Goal: Download file/media

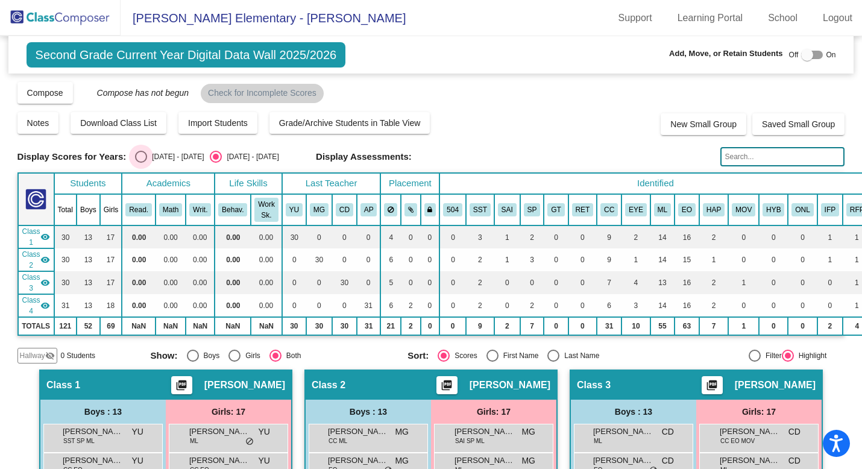
click at [163, 163] on label "[DATE] - [DATE]" at bounding box center [169, 157] width 69 height 12
click at [141, 163] on input "[DATE] - [DATE]" at bounding box center [141, 163] width 1 height 1
radio input "true"
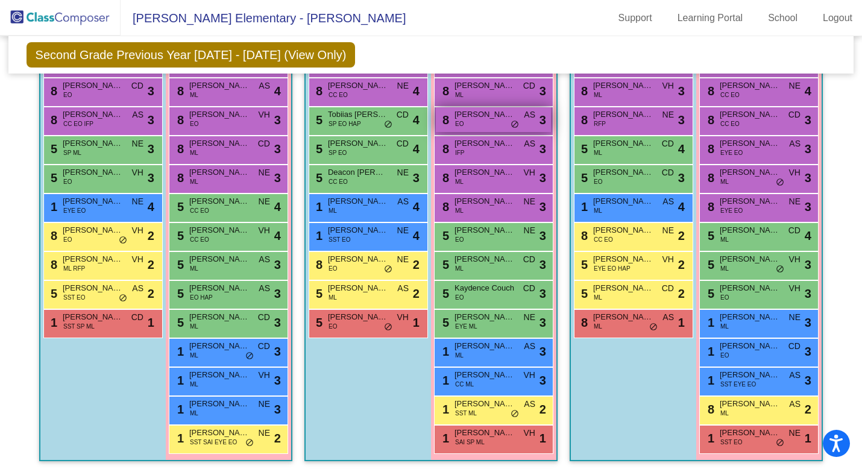
scroll to position [440, 0]
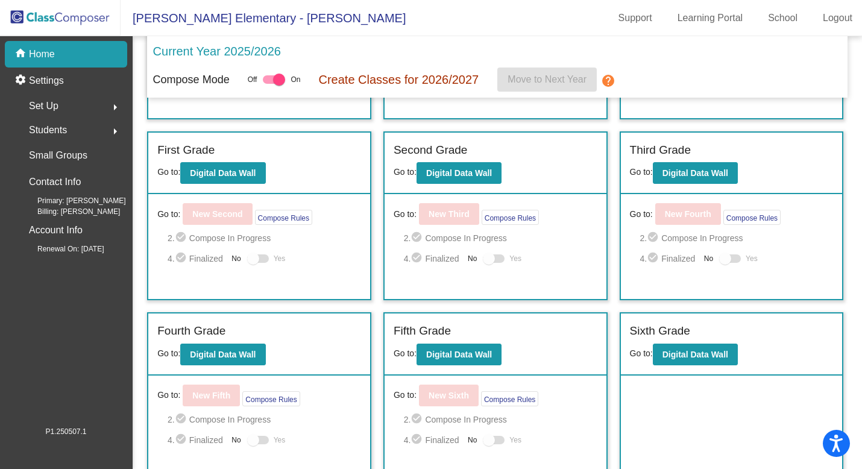
scroll to position [168, 0]
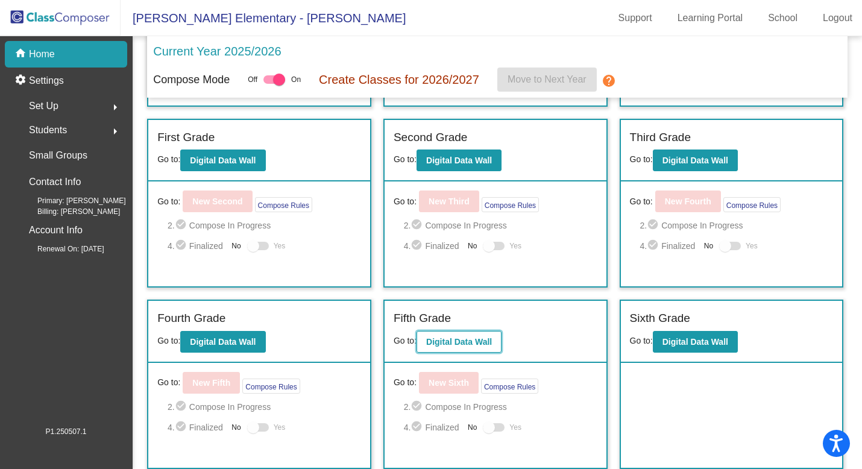
click at [479, 340] on b "Digital Data Wall" at bounding box center [459, 342] width 66 height 10
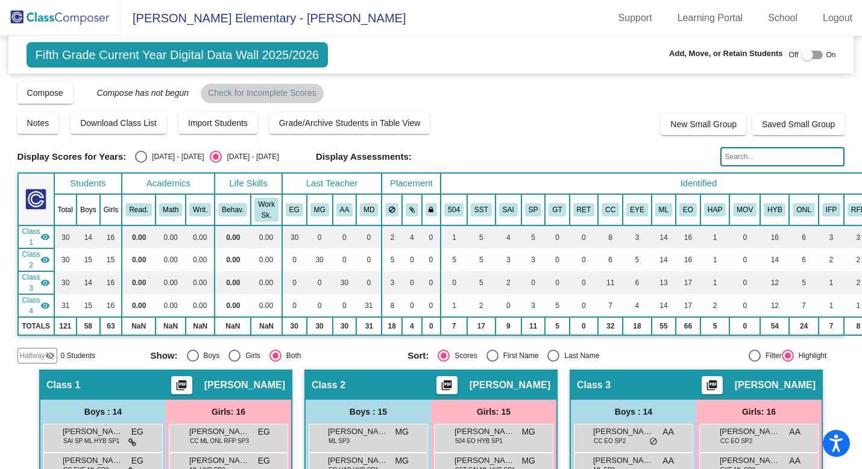
click at [145, 152] on div "Select an option" at bounding box center [141, 157] width 12 height 12
click at [141, 163] on input "[DATE] - [DATE]" at bounding box center [141, 163] width 1 height 1
radio input "true"
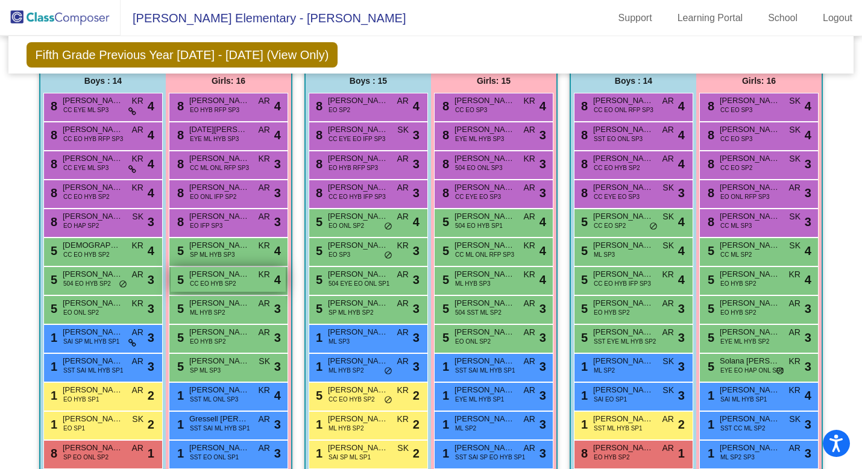
scroll to position [306, 0]
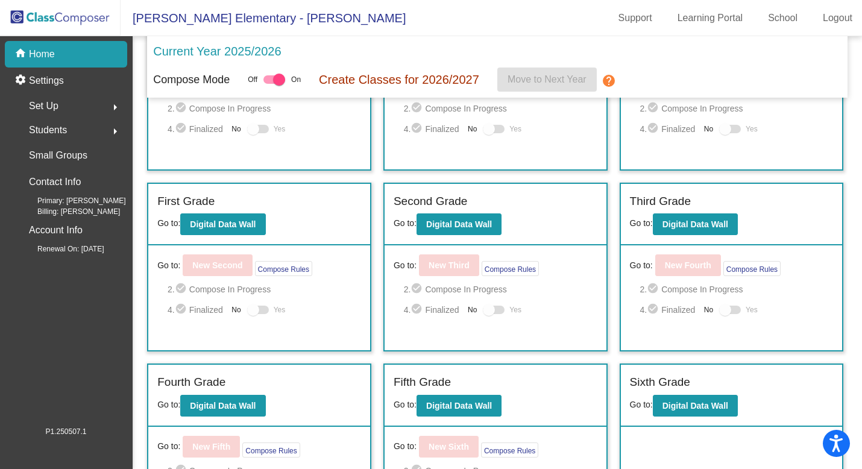
scroll to position [153, 0]
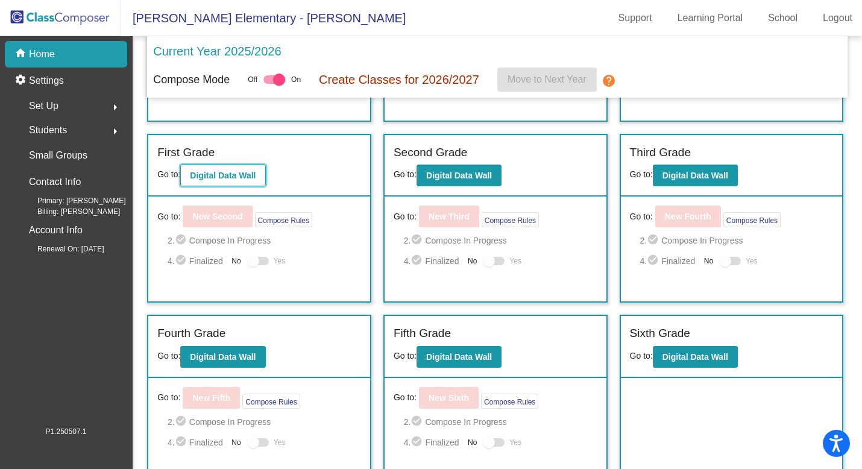
click at [225, 172] on b "Digital Data Wall" at bounding box center [223, 176] width 66 height 10
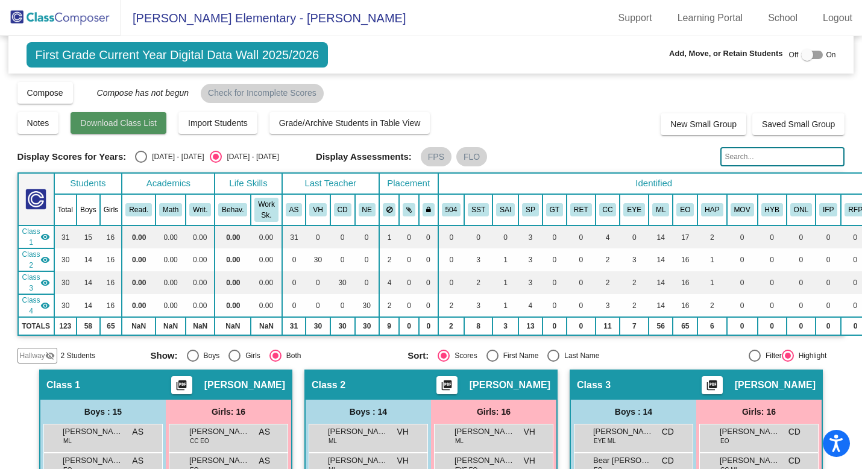
click at [133, 122] on span "Download Class List" at bounding box center [118, 123] width 77 height 10
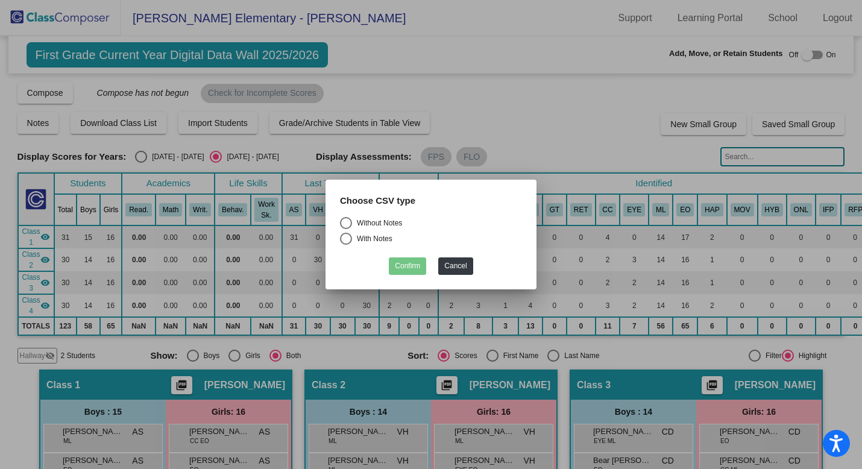
click at [350, 223] on div "Select an option" at bounding box center [346, 223] width 12 height 12
click at [346, 229] on input "Without Notes" at bounding box center [346, 229] width 1 height 1
radio input "true"
click at [408, 268] on button "Confirm" at bounding box center [407, 266] width 37 height 17
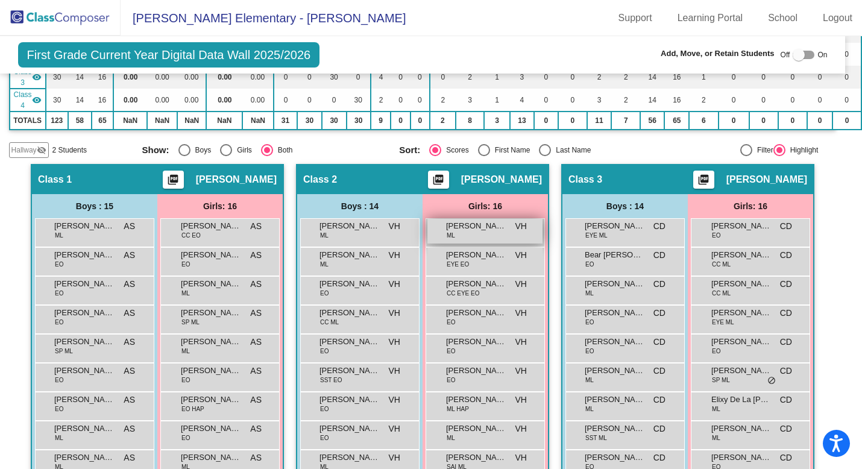
scroll to position [207, 14]
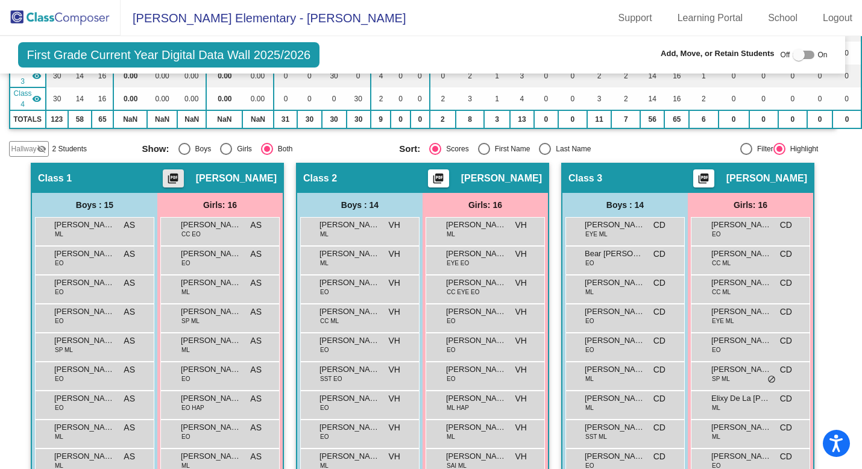
click at [180, 175] on mat-icon "picture_as_pdf" at bounding box center [173, 180] width 14 height 17
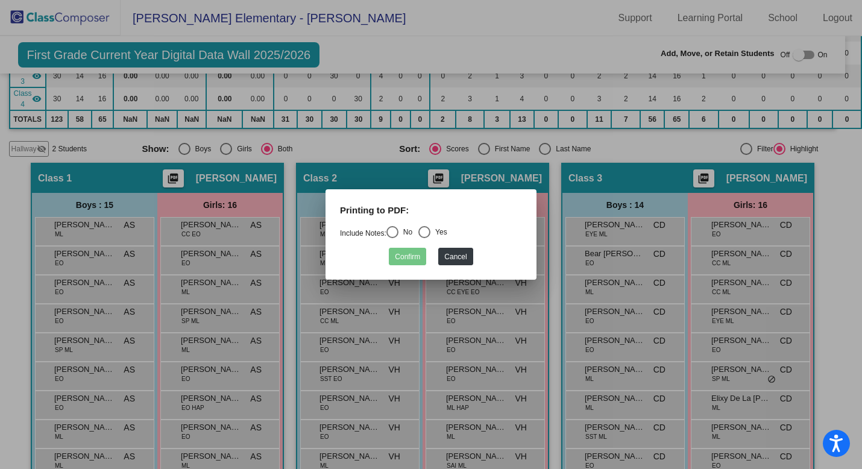
click at [399, 231] on div "Select an option" at bounding box center [393, 232] width 12 height 12
click at [393, 238] on input "No" at bounding box center [392, 238] width 1 height 1
radio input "true"
click at [402, 259] on button "Confirm" at bounding box center [407, 256] width 37 height 17
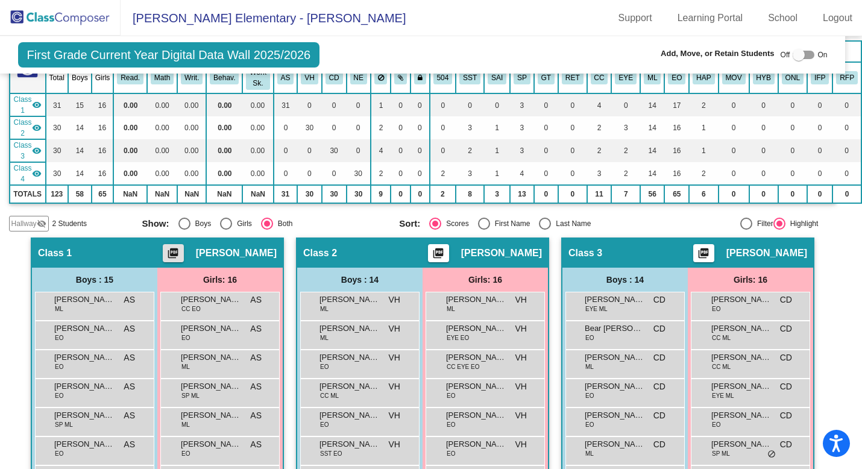
scroll to position [140, 14]
